Goal: Entertainment & Leisure: Consume media (video, audio)

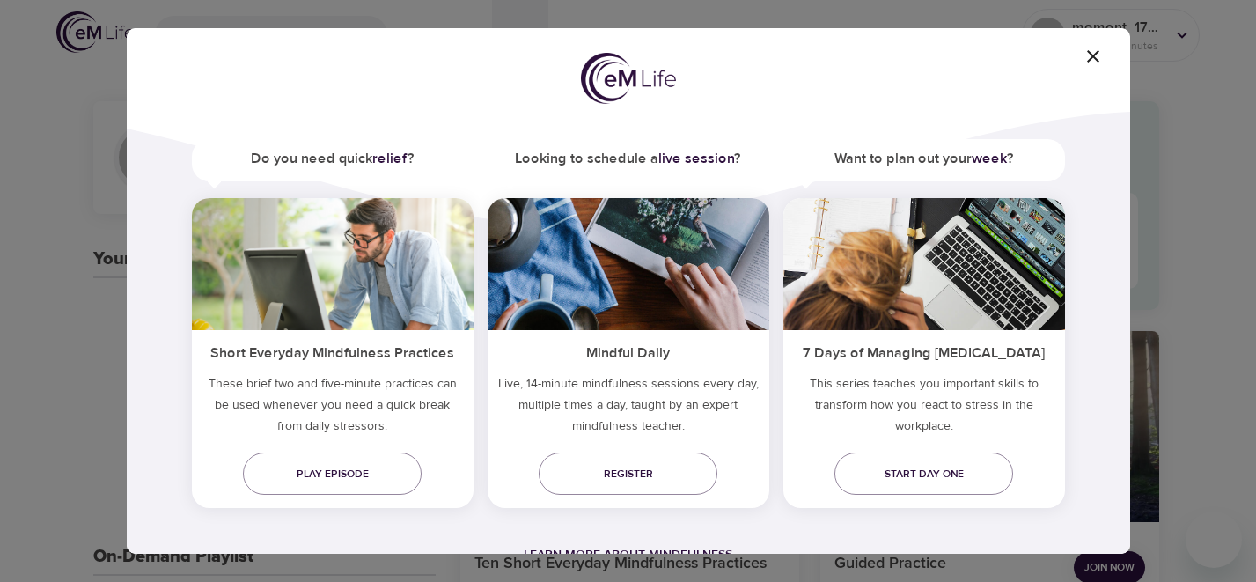
scroll to position [88, 0]
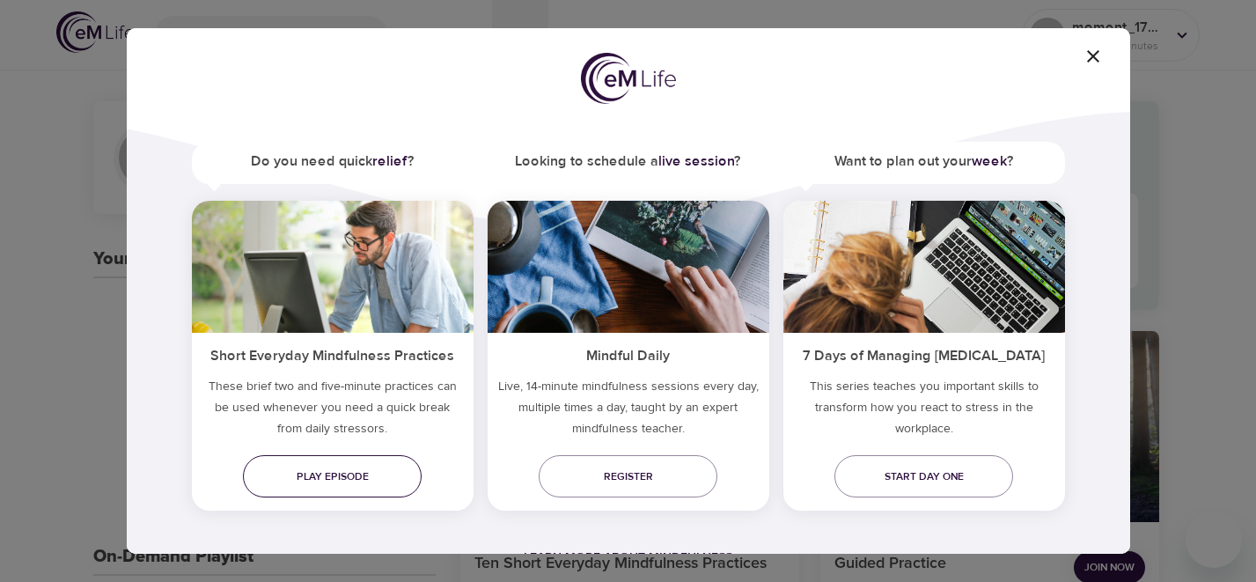
click at [388, 478] on span "Play episode" at bounding box center [332, 476] width 150 height 18
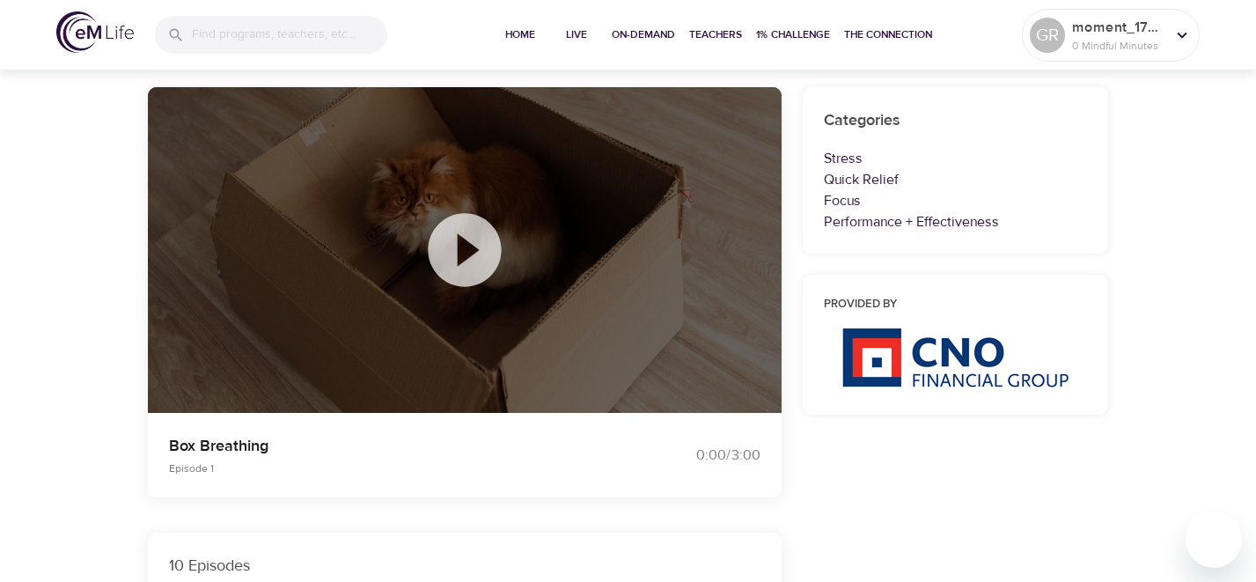
click at [469, 259] on icon at bounding box center [464, 249] width 73 height 73
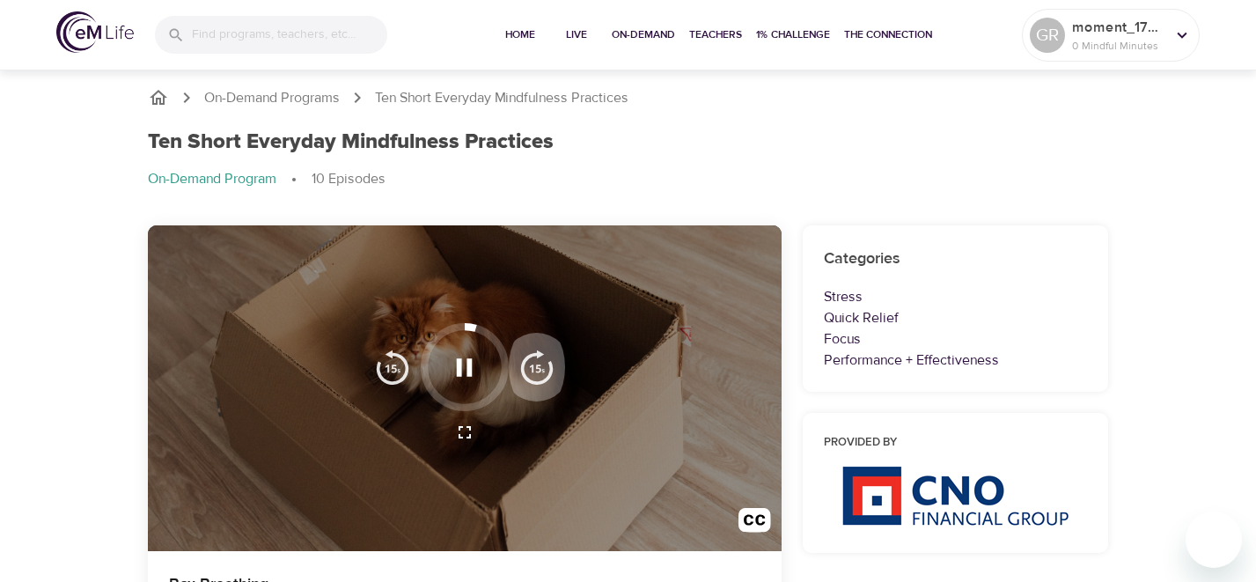
click at [530, 363] on img "button" at bounding box center [536, 366] width 35 height 35
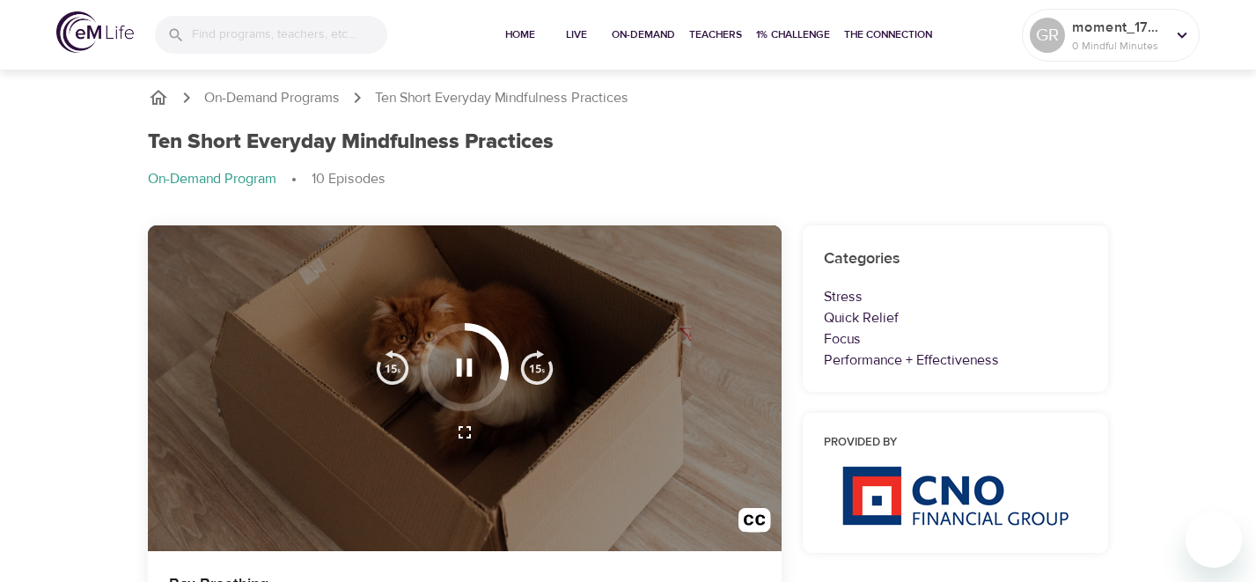
click at [531, 363] on img "button" at bounding box center [536, 366] width 35 height 35
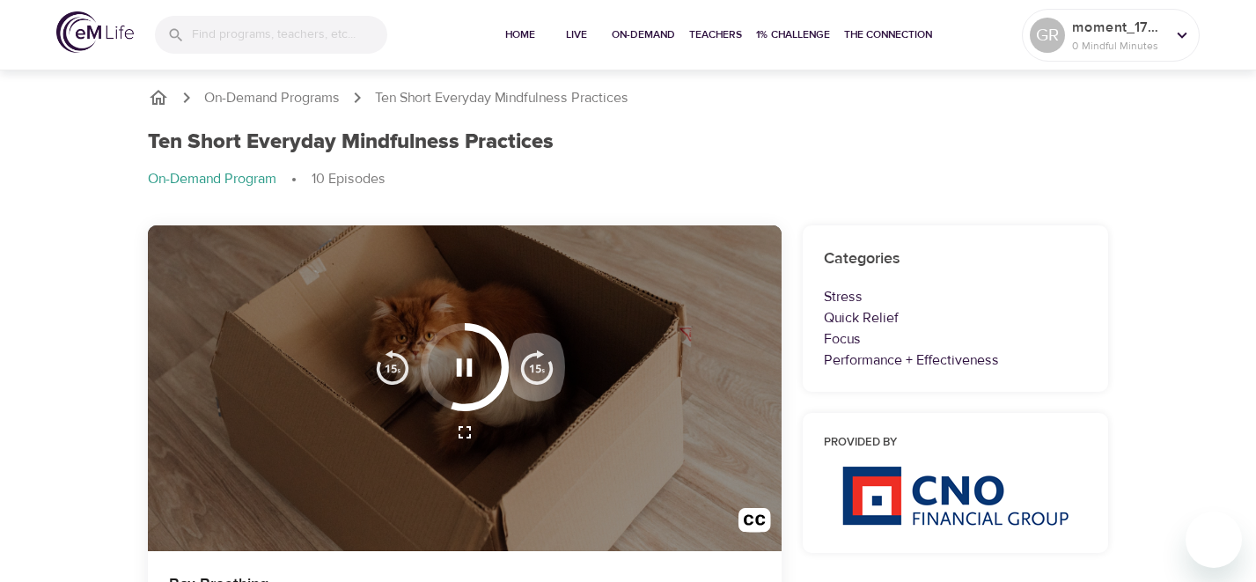
click at [531, 363] on img "button" at bounding box center [536, 366] width 35 height 35
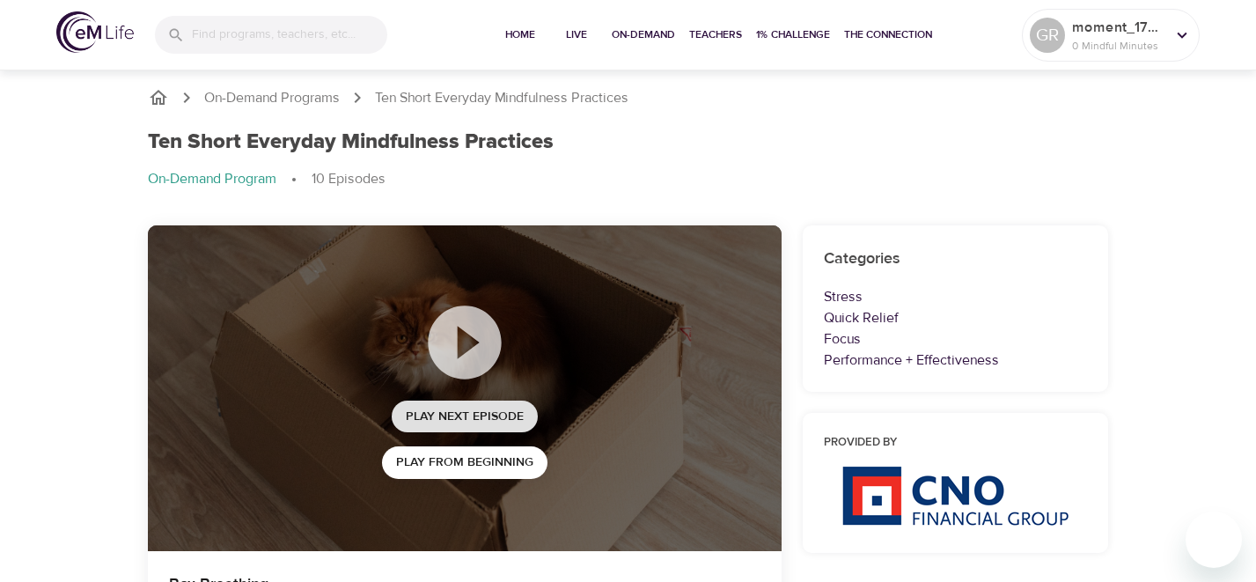
click at [489, 416] on span "Play Next Episode" at bounding box center [465, 417] width 118 height 22
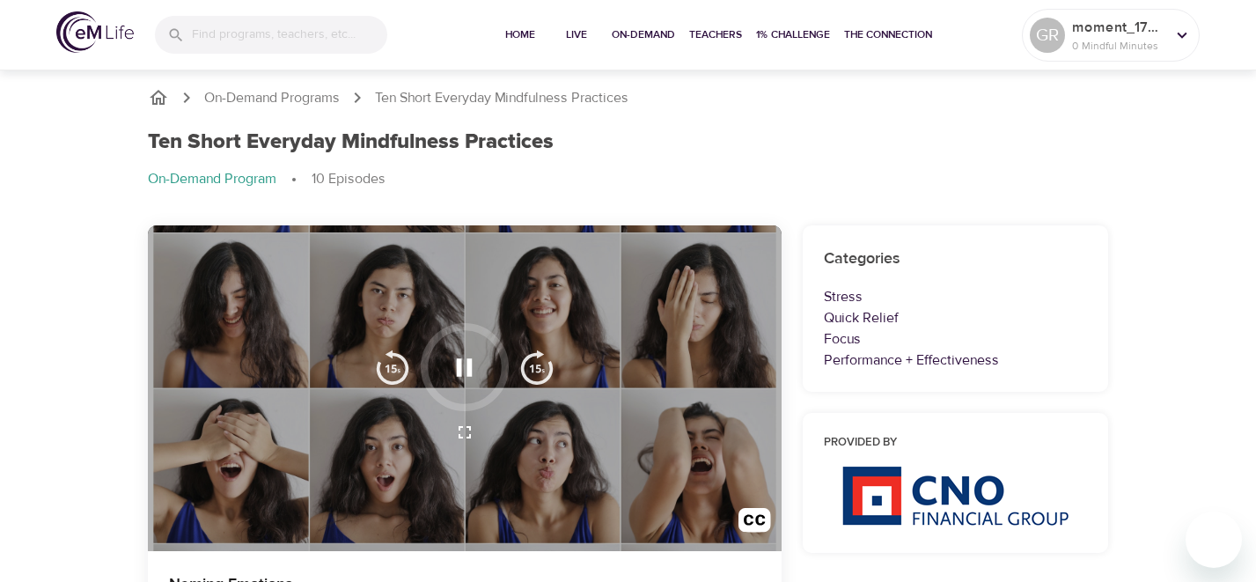
click at [546, 367] on img "button" at bounding box center [536, 366] width 35 height 35
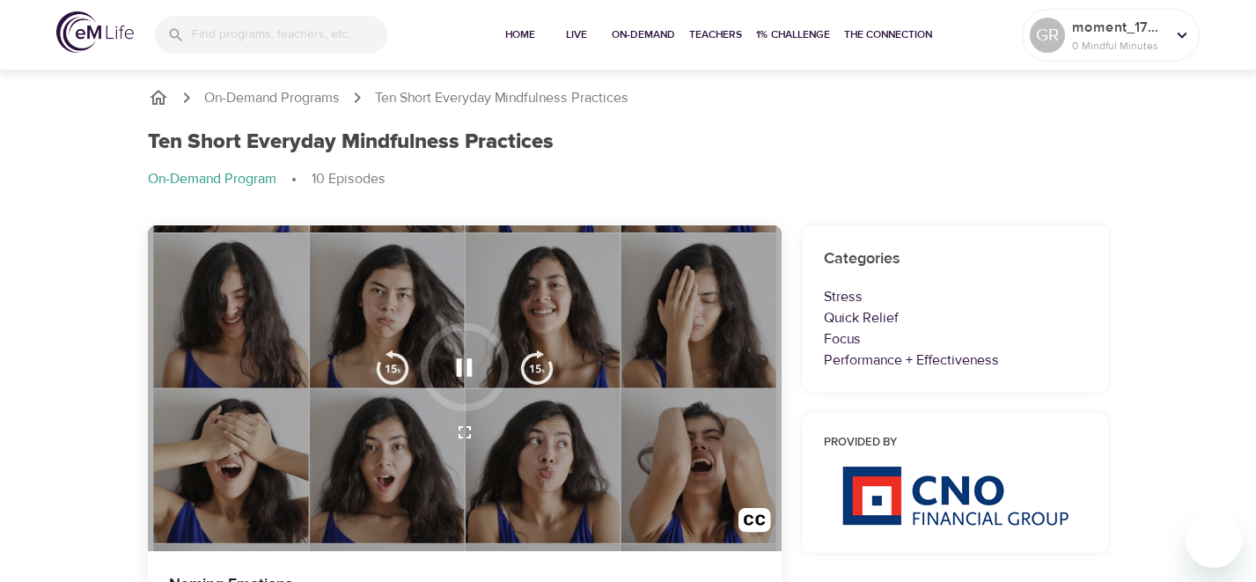
click at [546, 367] on img "button" at bounding box center [536, 366] width 35 height 35
click at [540, 371] on img "button" at bounding box center [536, 366] width 35 height 35
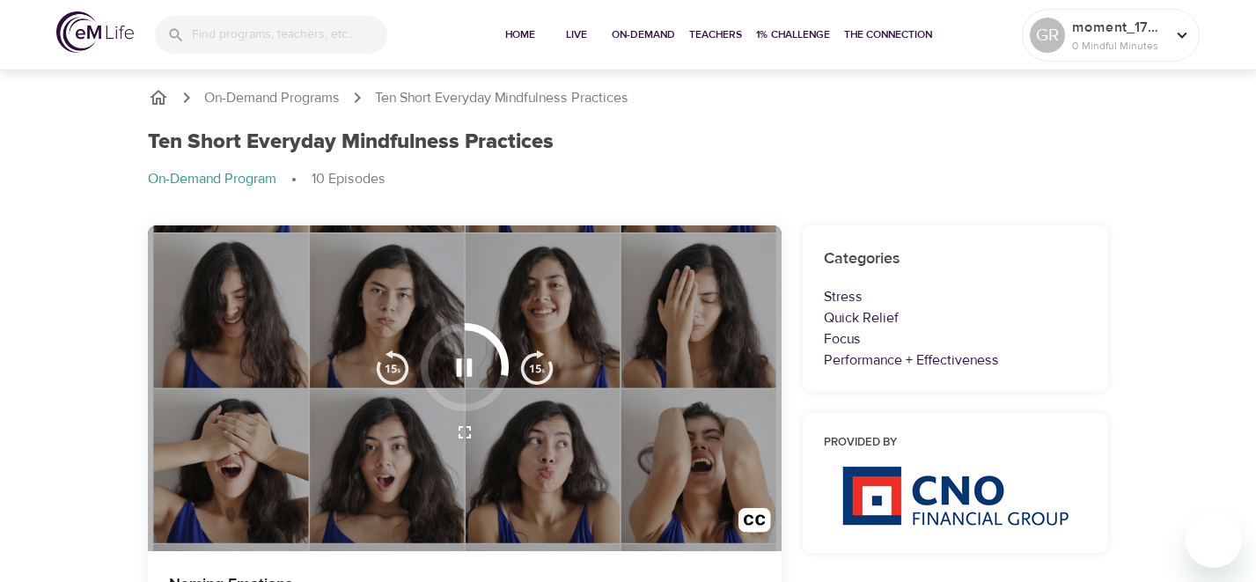
click at [540, 371] on img "button" at bounding box center [536, 366] width 35 height 35
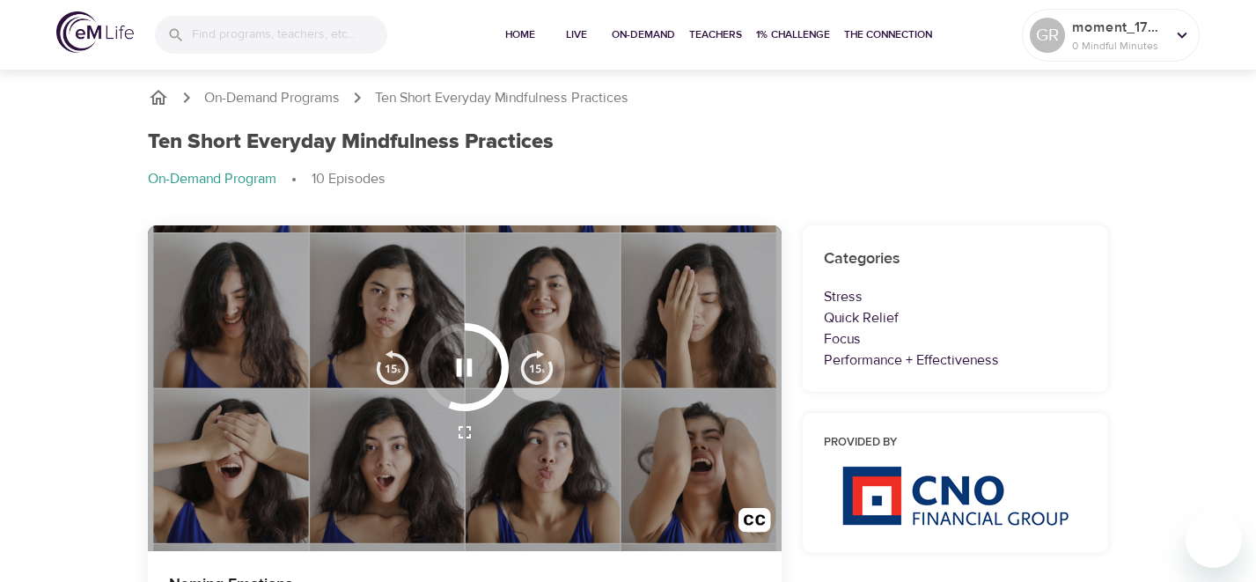
click at [540, 371] on img "button" at bounding box center [536, 366] width 35 height 35
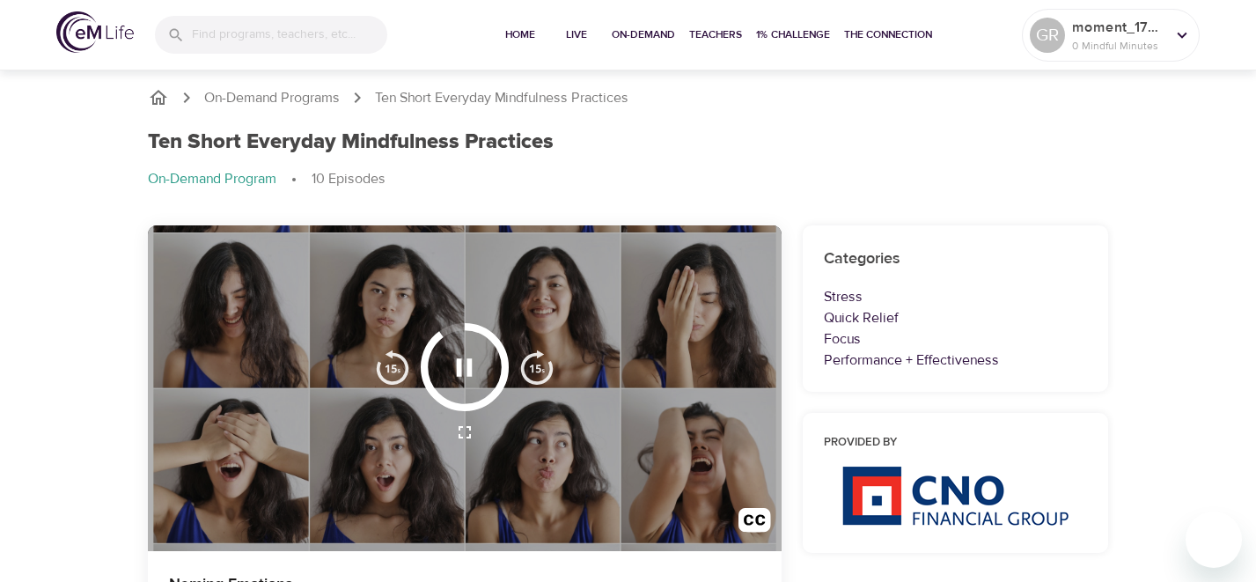
click at [540, 371] on img "button" at bounding box center [536, 366] width 35 height 35
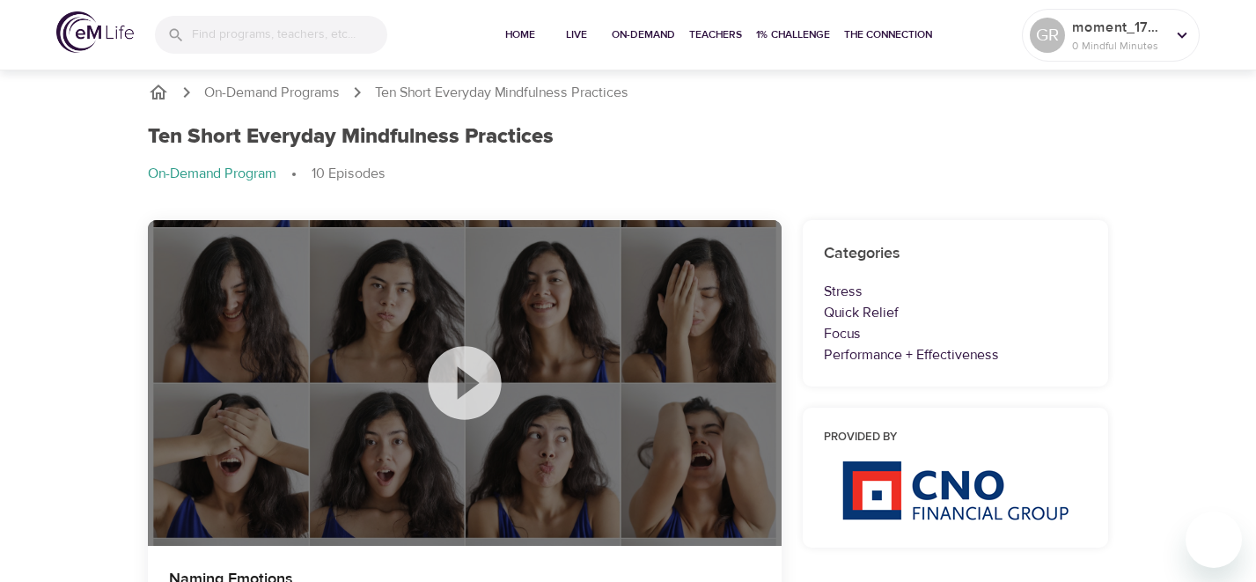
scroll to position [4, 0]
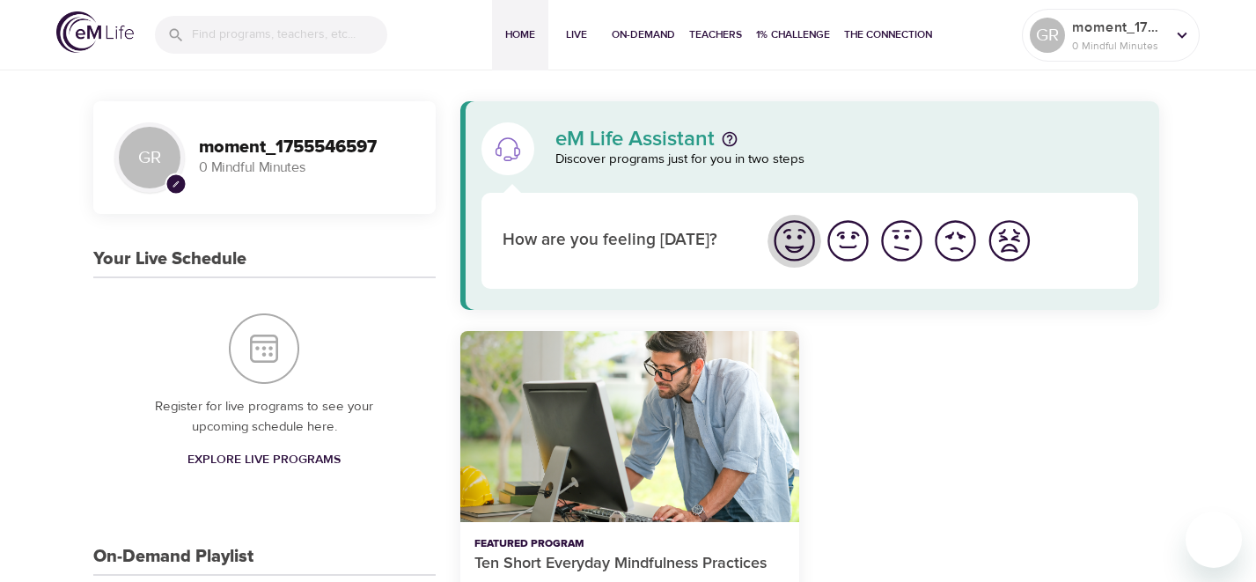
click at [806, 247] on img "I'm feeling great" at bounding box center [794, 240] width 48 height 48
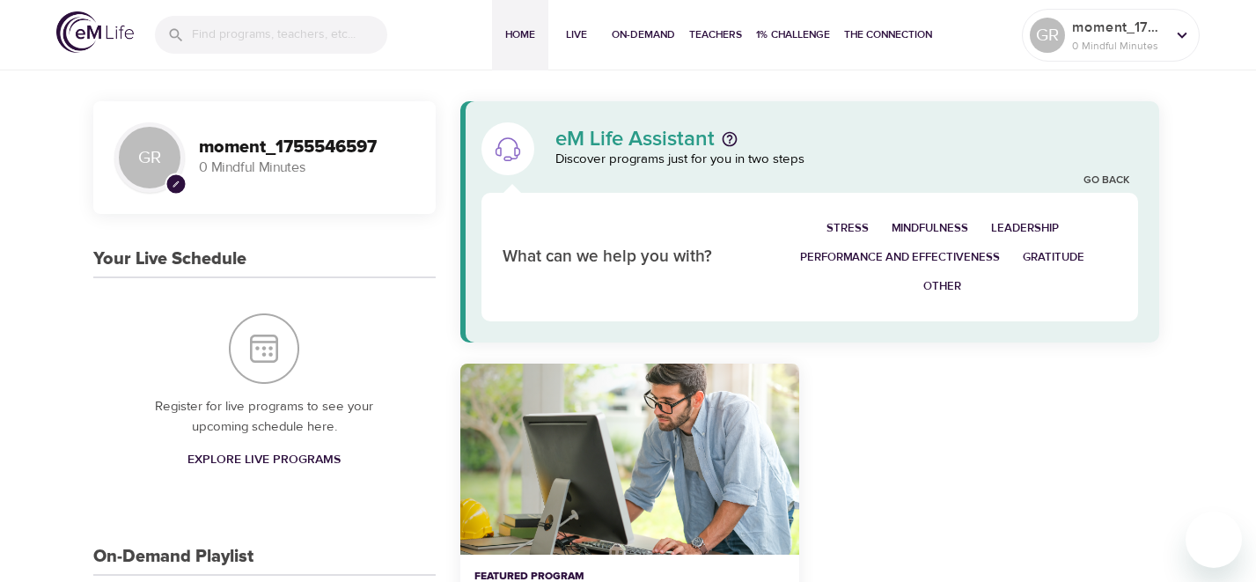
click at [858, 229] on span "Stress" at bounding box center [847, 228] width 42 height 20
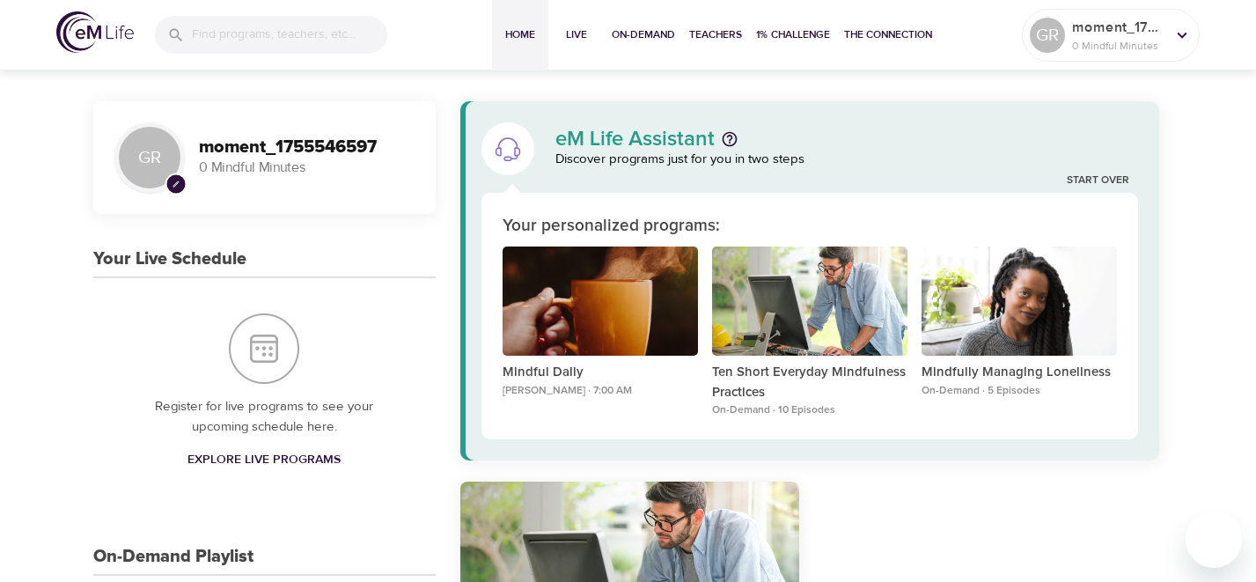
click at [243, 164] on p "0 Mindful Minutes" at bounding box center [307, 168] width 216 height 20
click at [530, 358] on button "Mindful Daily" at bounding box center [599, 304] width 195 height 117
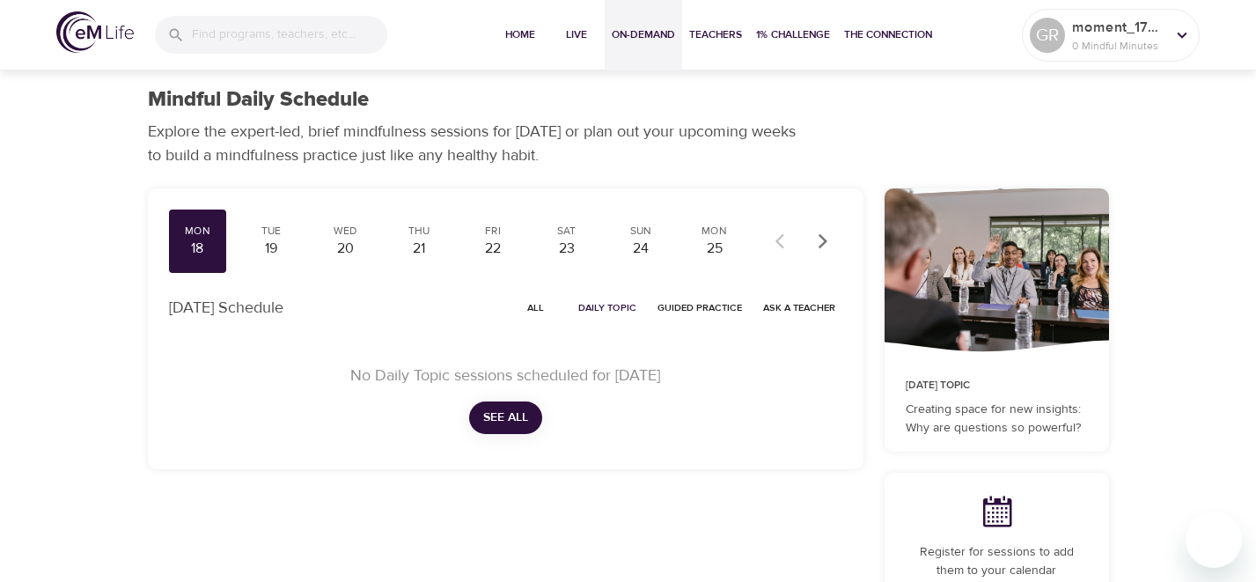
click at [625, 35] on span "On-Demand" at bounding box center [643, 35] width 63 height 18
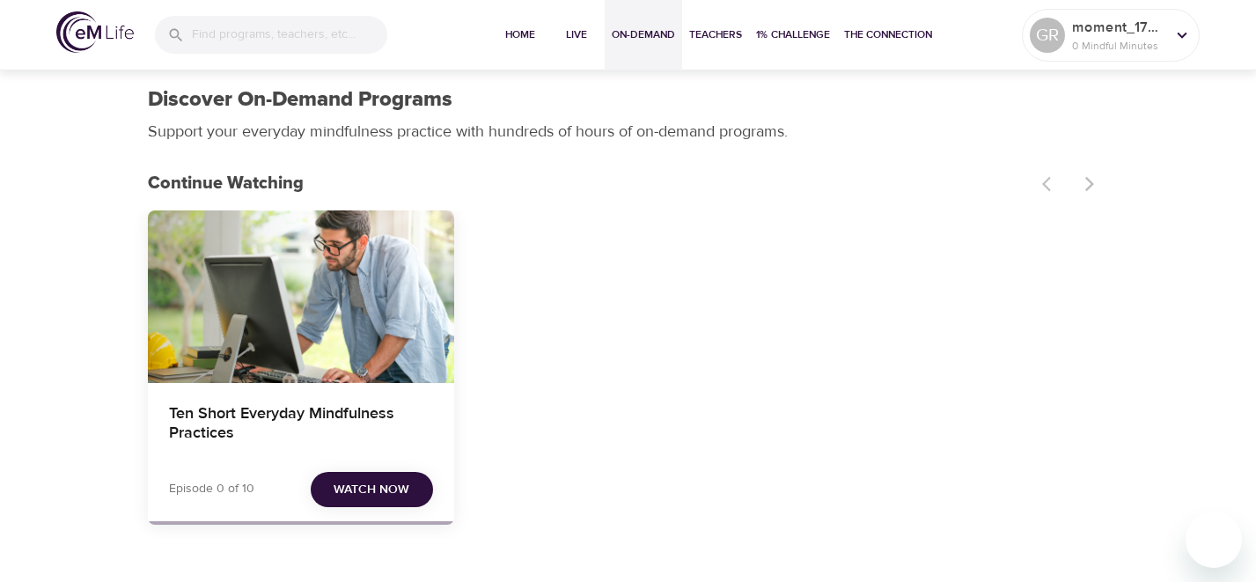
scroll to position [117, 0]
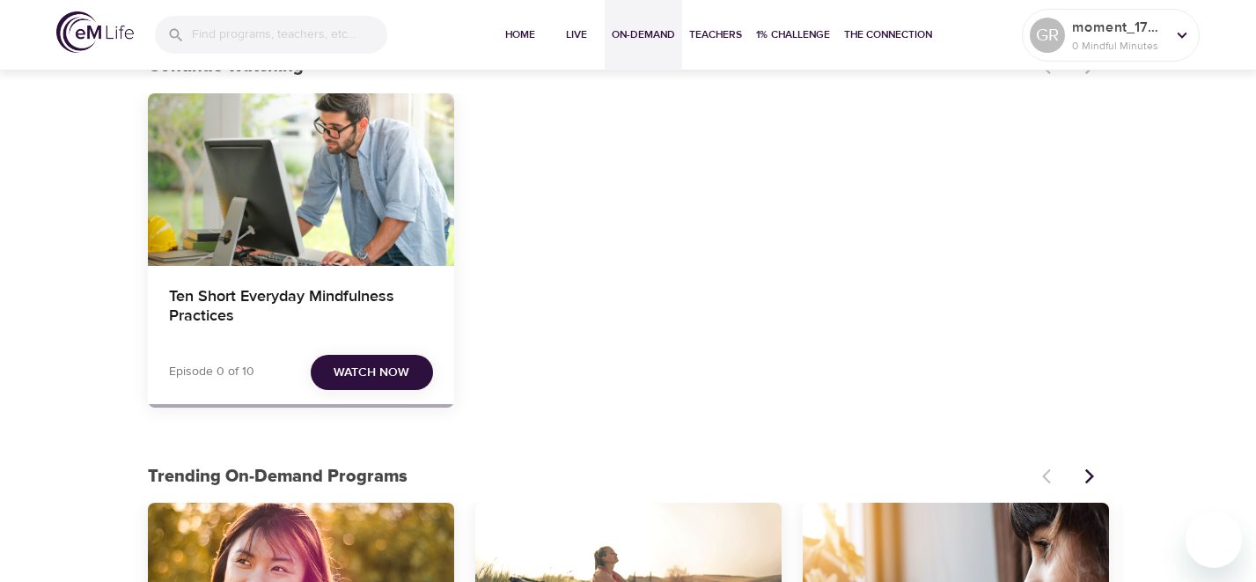
click at [390, 363] on span "Watch Now" at bounding box center [371, 373] width 76 height 22
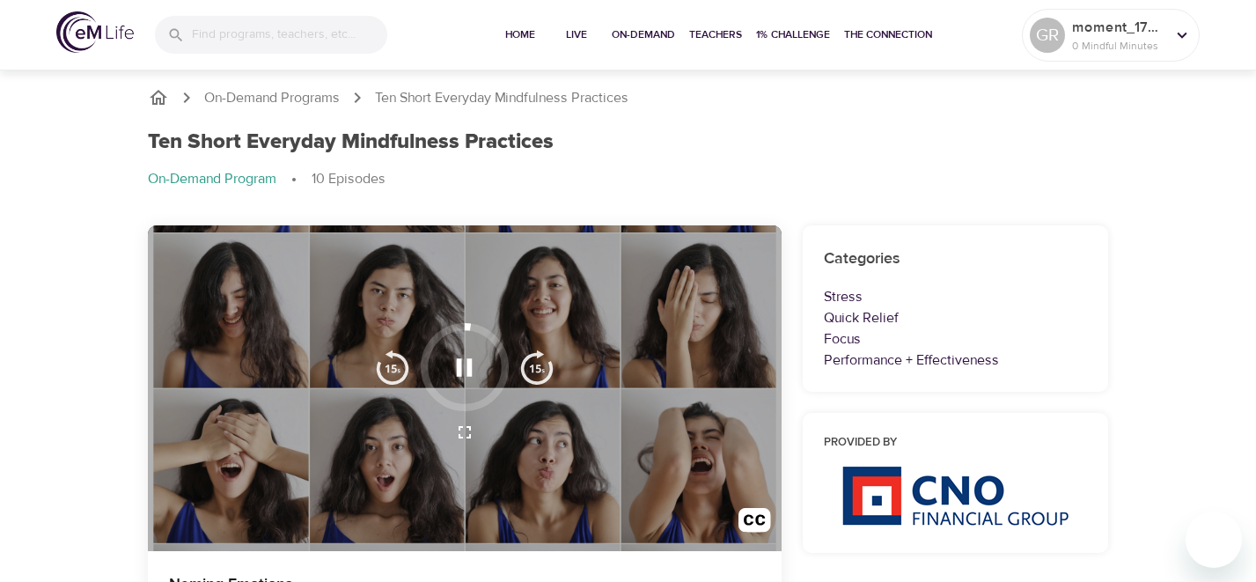
click at [436, 395] on div at bounding box center [465, 367] width 88 height 88
click at [533, 373] on img "button" at bounding box center [536, 366] width 35 height 35
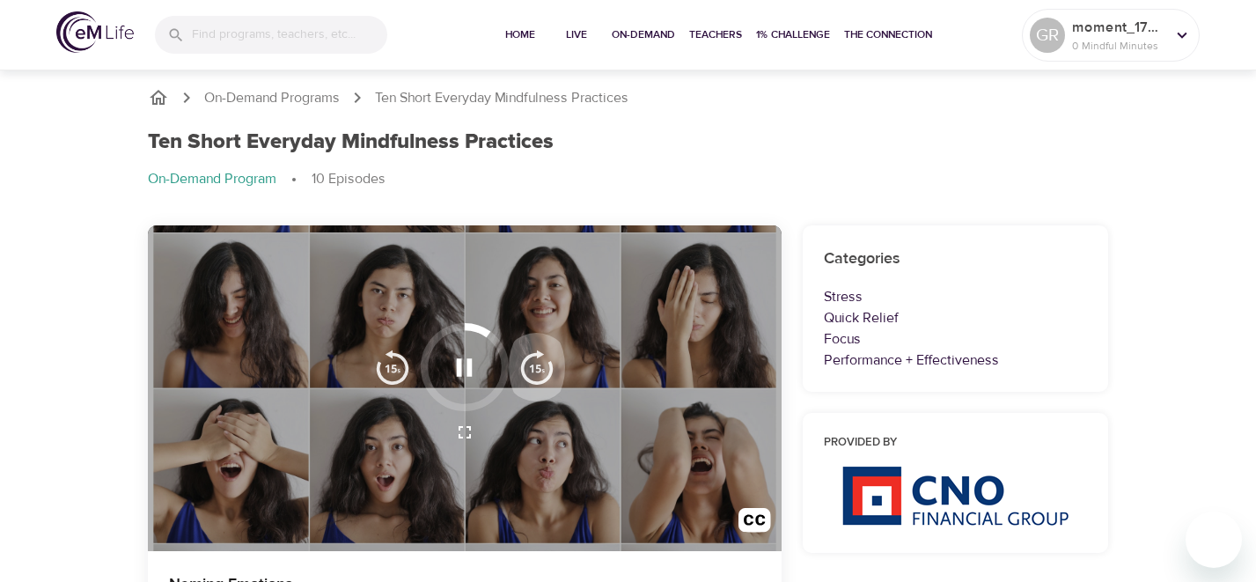
click at [533, 373] on img "button" at bounding box center [536, 366] width 35 height 35
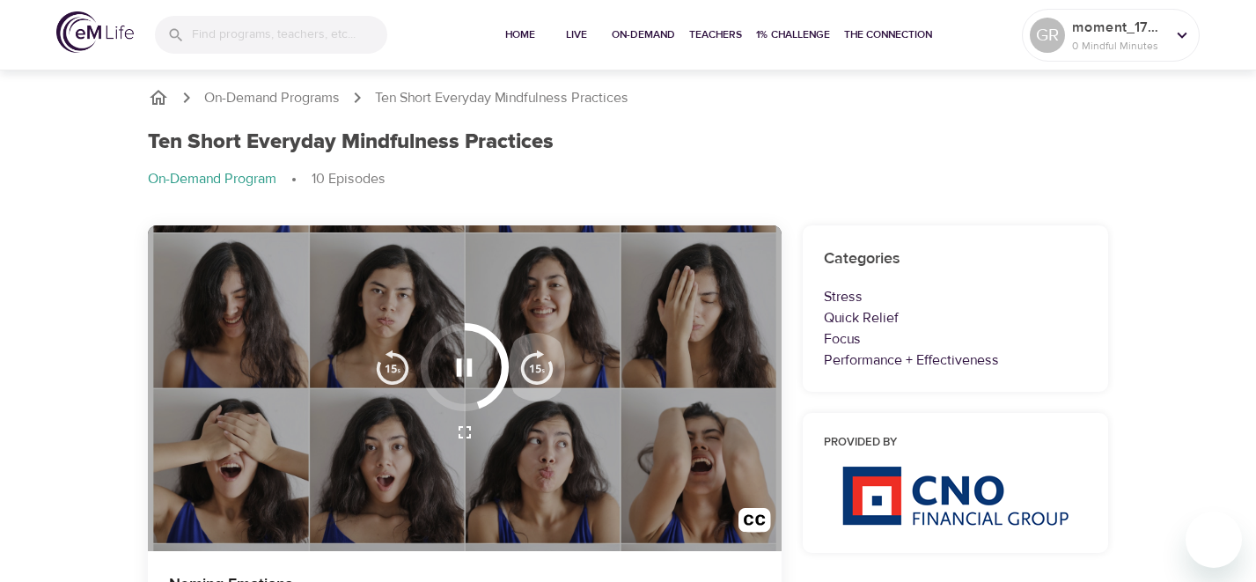
click at [533, 373] on img "button" at bounding box center [536, 366] width 35 height 35
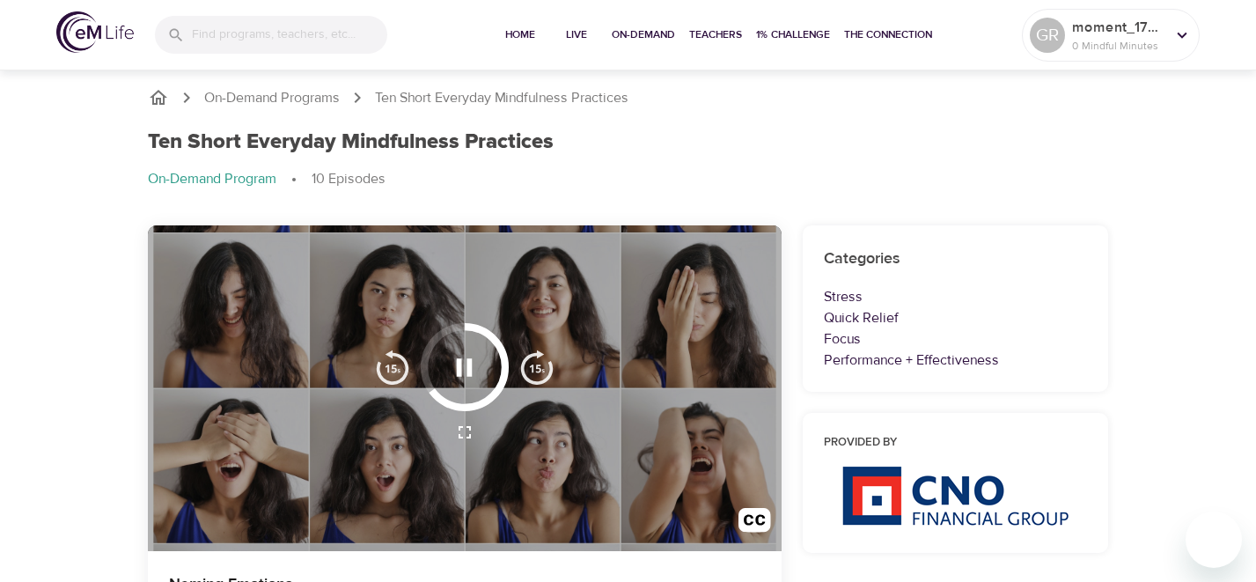
click at [533, 373] on img "button" at bounding box center [536, 366] width 35 height 35
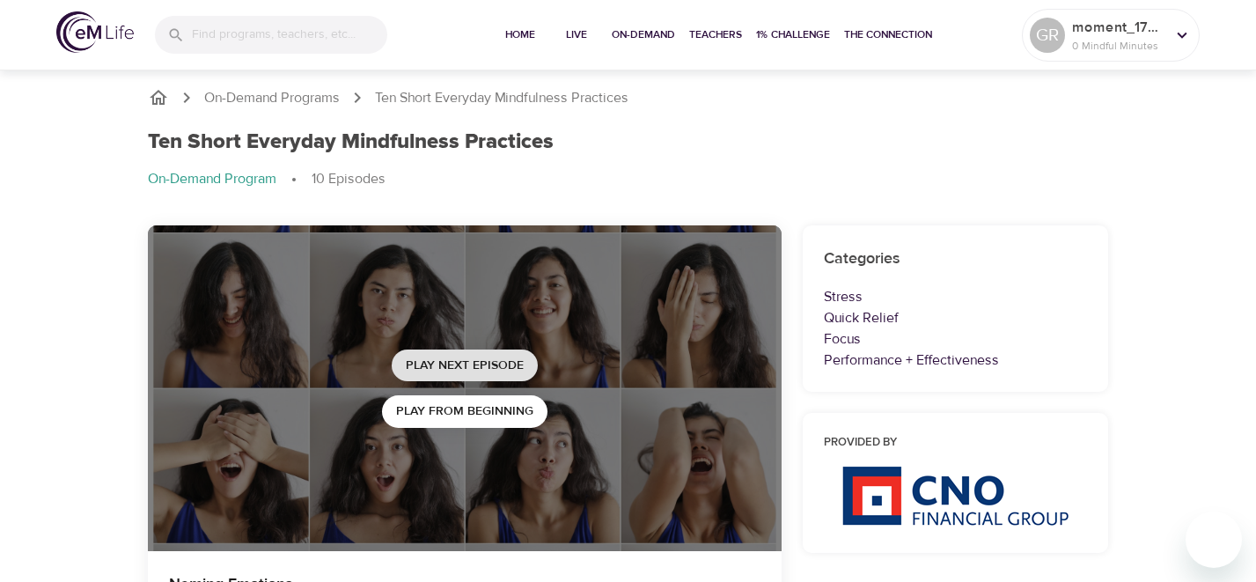
click at [516, 365] on span "Play Next Episode" at bounding box center [465, 366] width 118 height 22
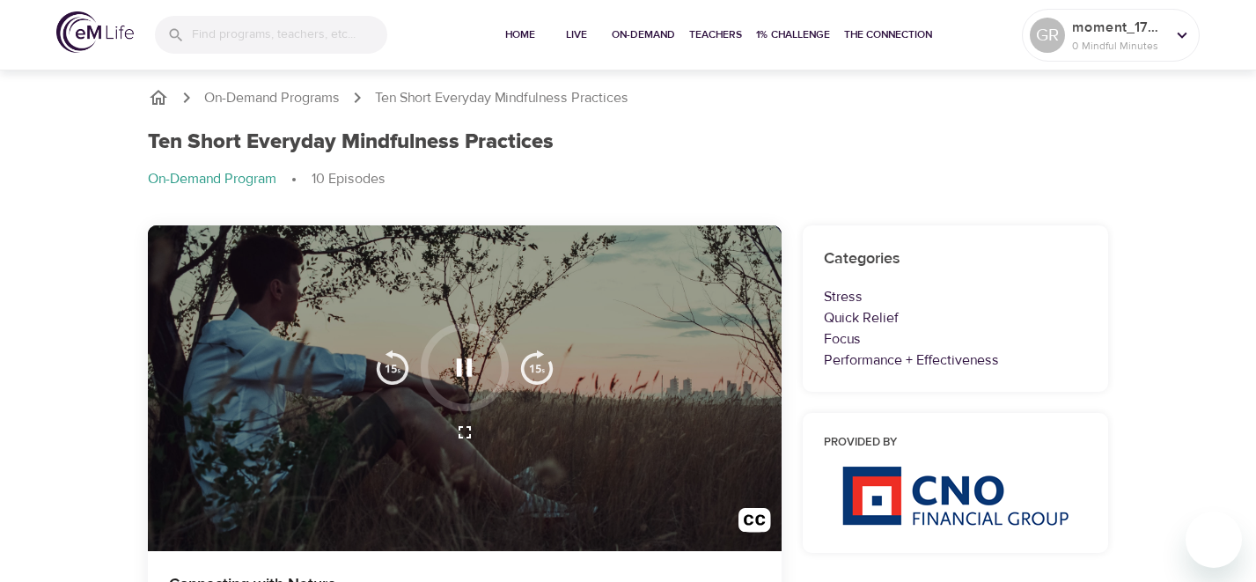
click at [545, 372] on img "button" at bounding box center [536, 366] width 35 height 35
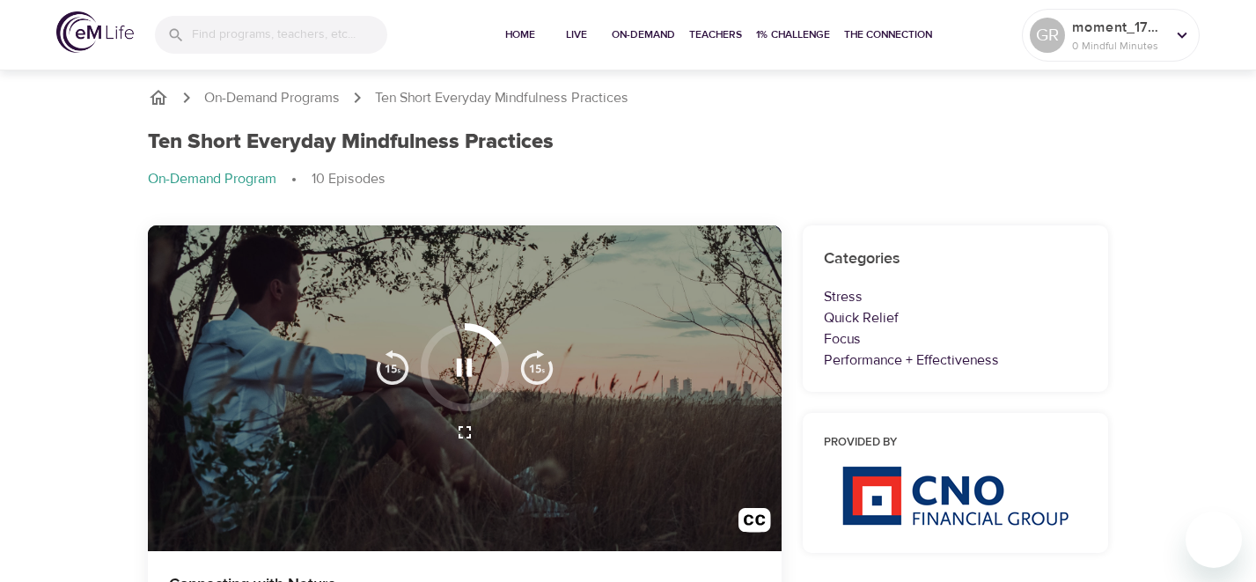
click at [545, 372] on img "button" at bounding box center [536, 366] width 35 height 35
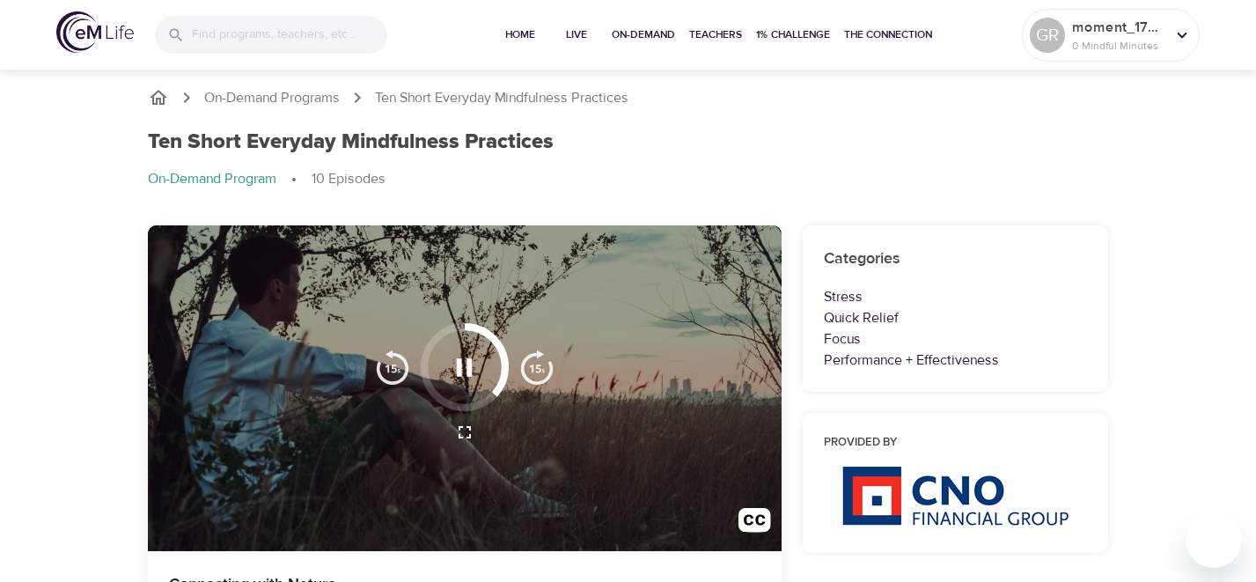
click at [545, 372] on img "button" at bounding box center [536, 366] width 35 height 35
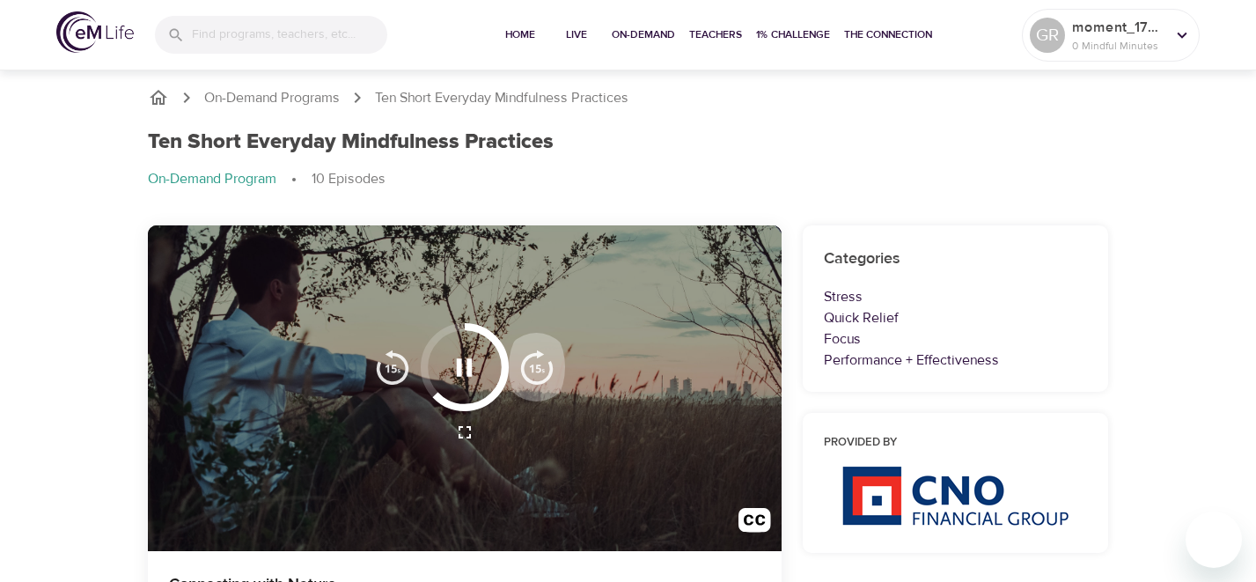
click at [545, 372] on img "button" at bounding box center [536, 366] width 35 height 35
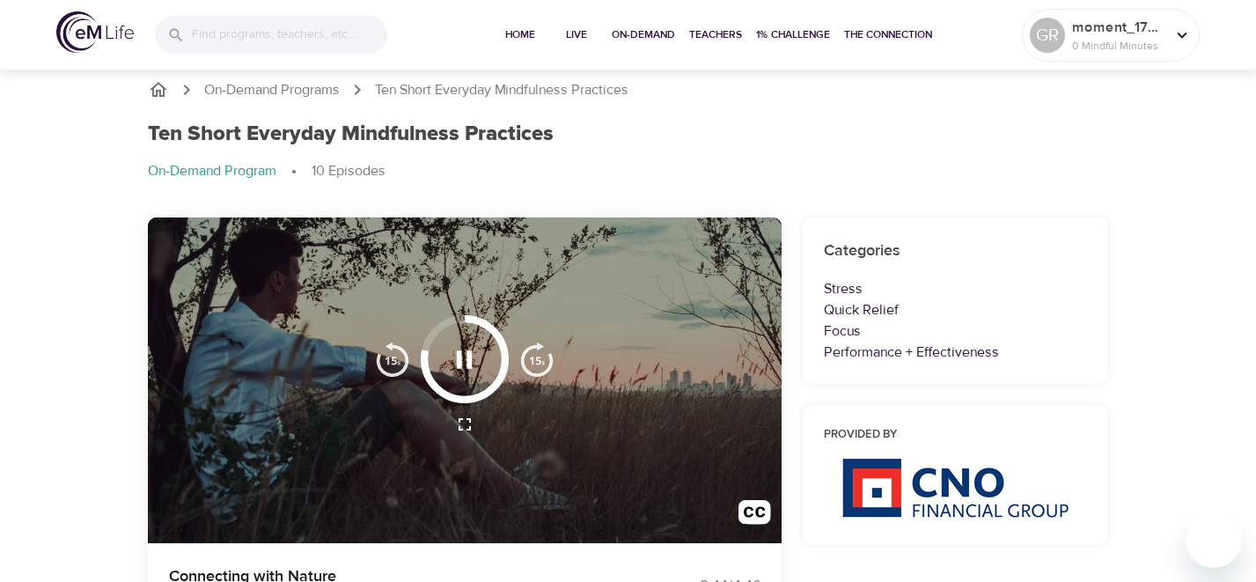
scroll to position [9, 0]
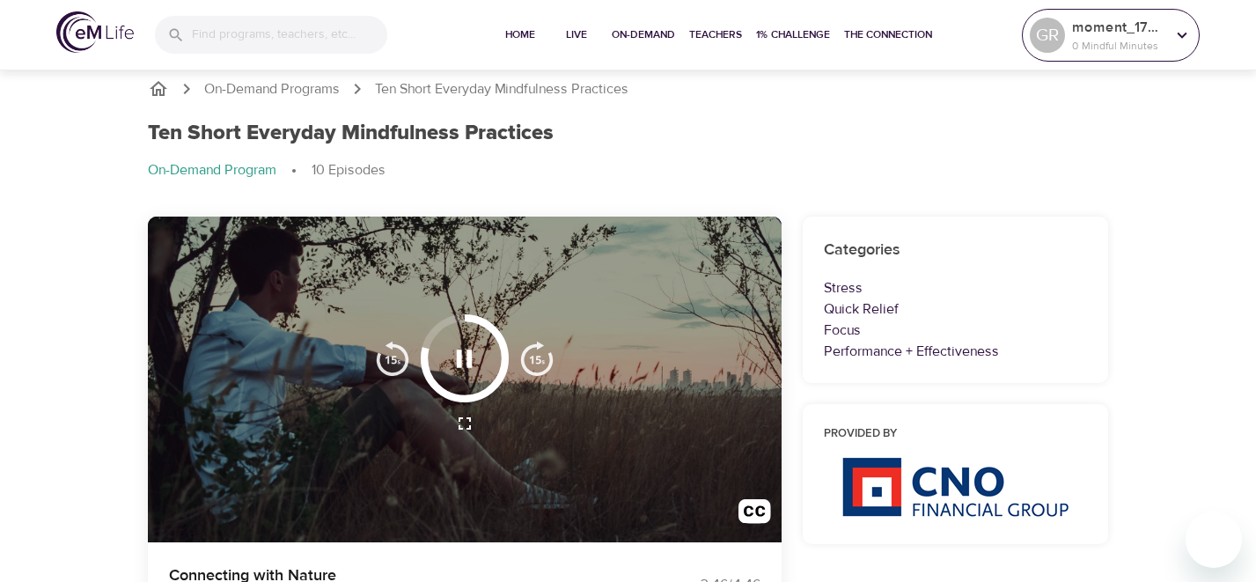
click at [1130, 55] on div "moment_1755546597 0 Mindful Minutes" at bounding box center [1118, 35] width 100 height 44
